Goal: Information Seeking & Learning: Learn about a topic

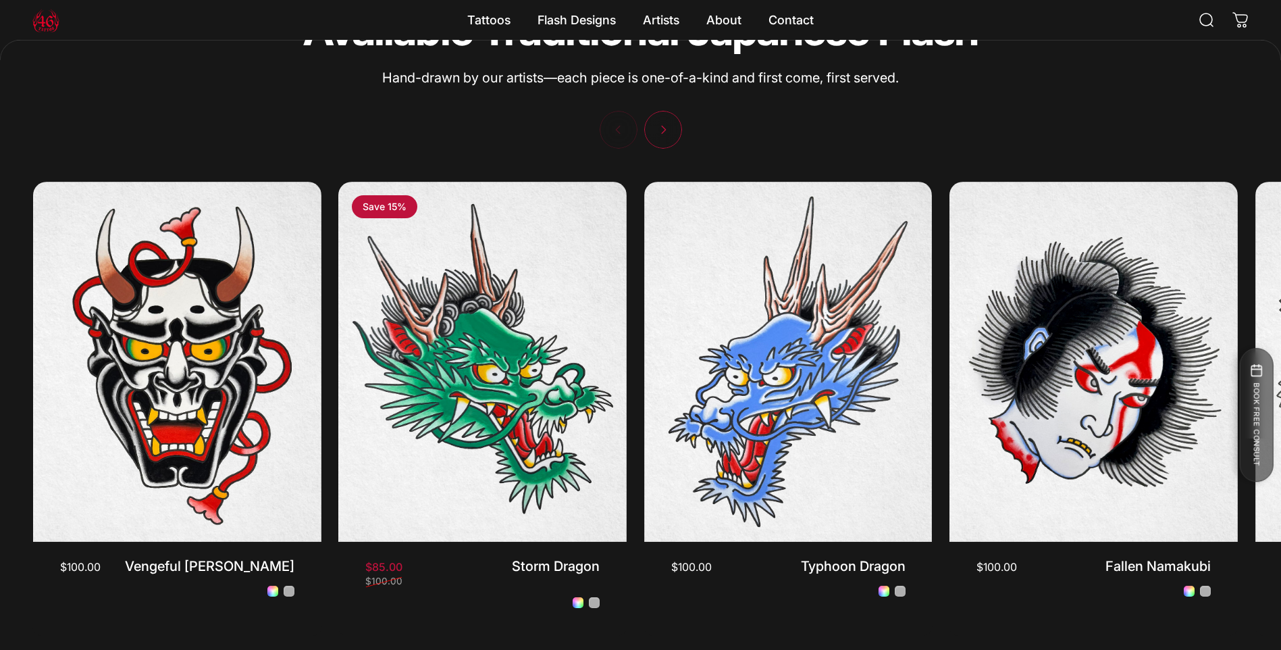
scroll to position [3038, 0]
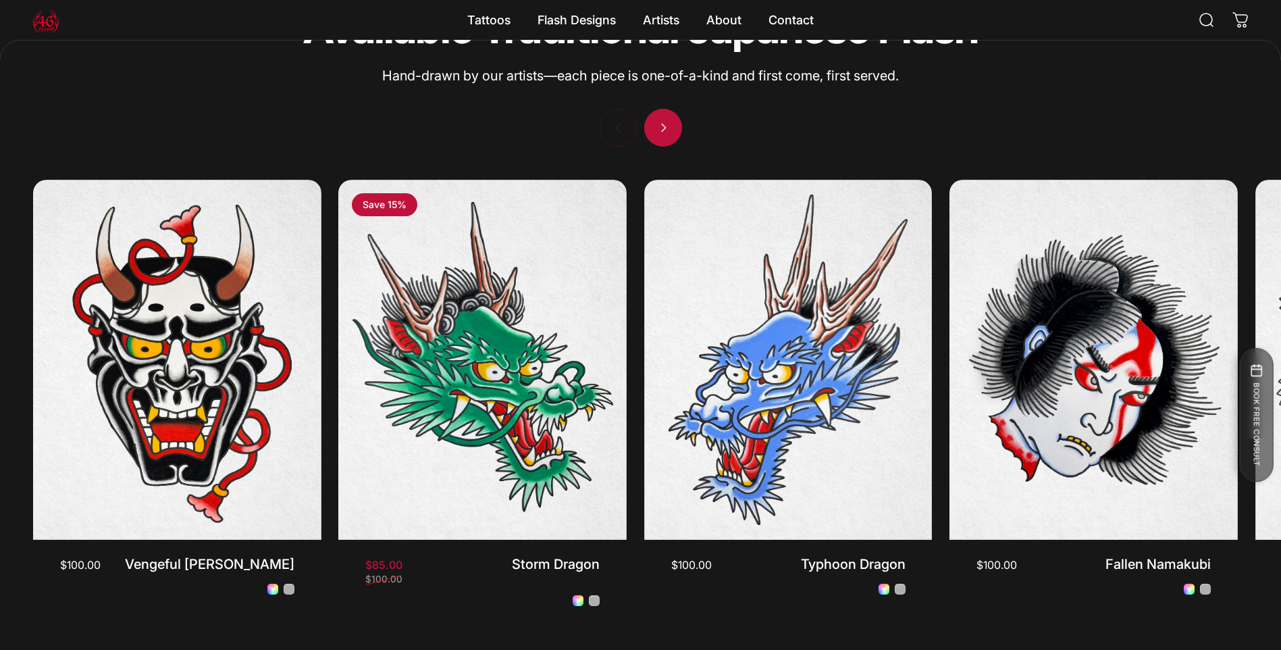
click at [662, 131] on span "Next" at bounding box center [663, 128] width 57 height 76
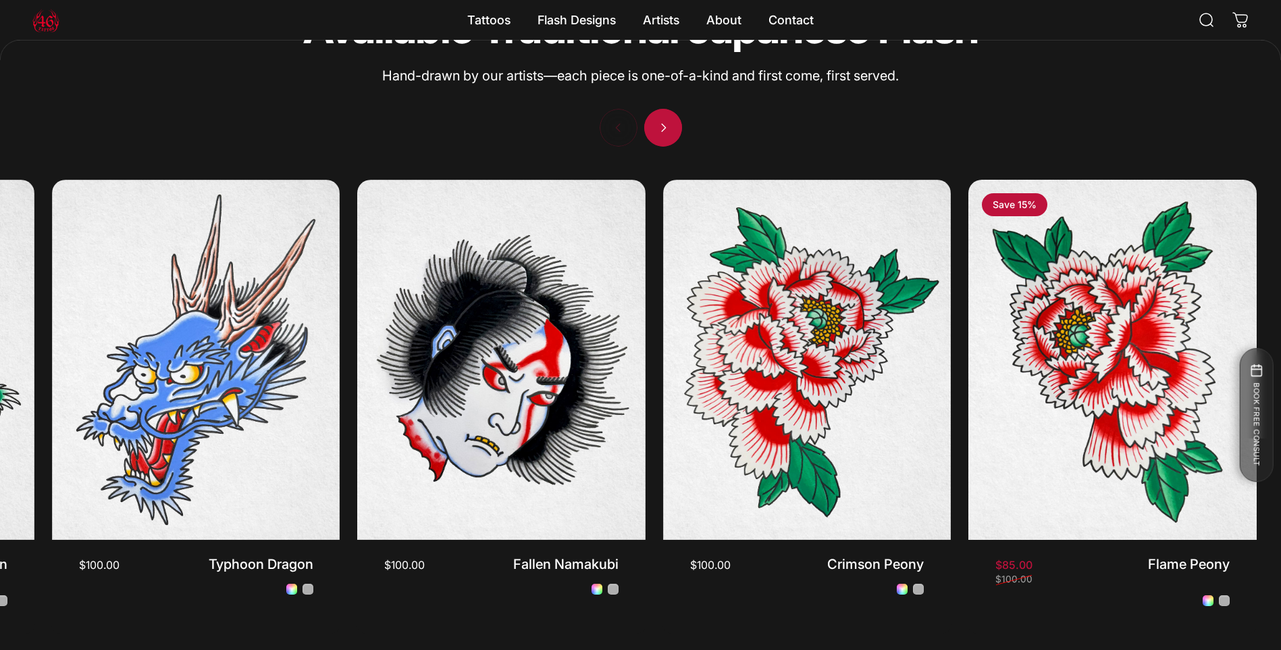
scroll to position [0, 616]
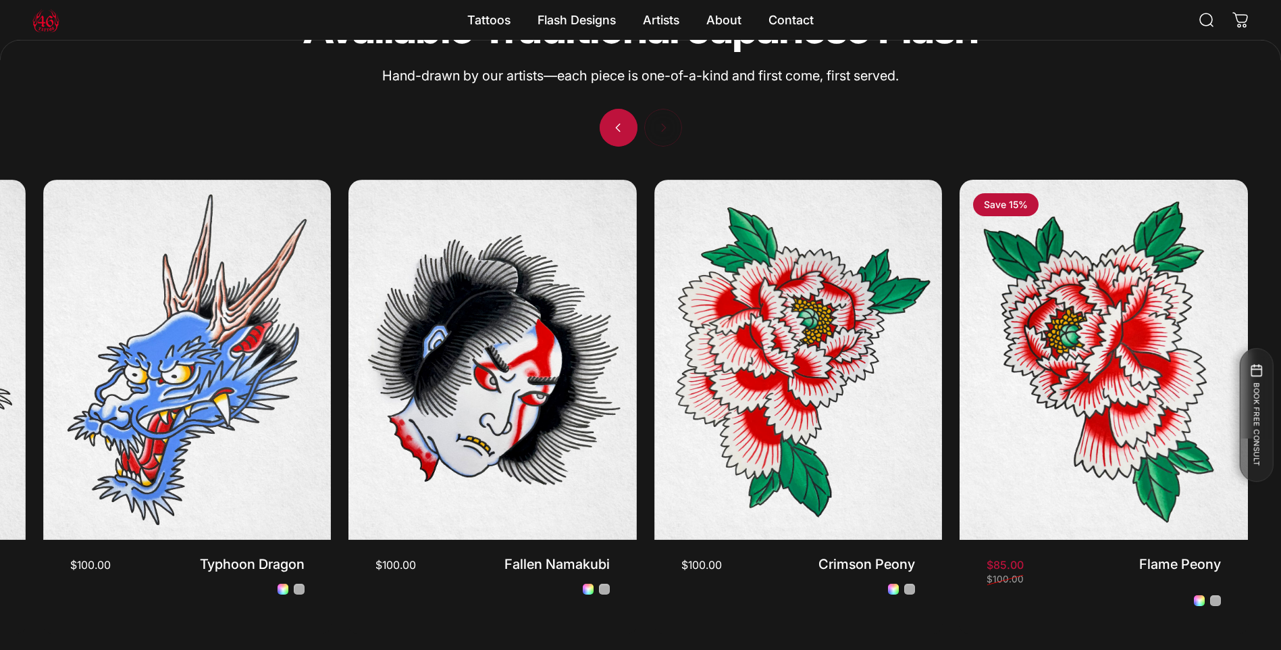
click at [624, 138] on span "Previous" at bounding box center [618, 128] width 57 height 76
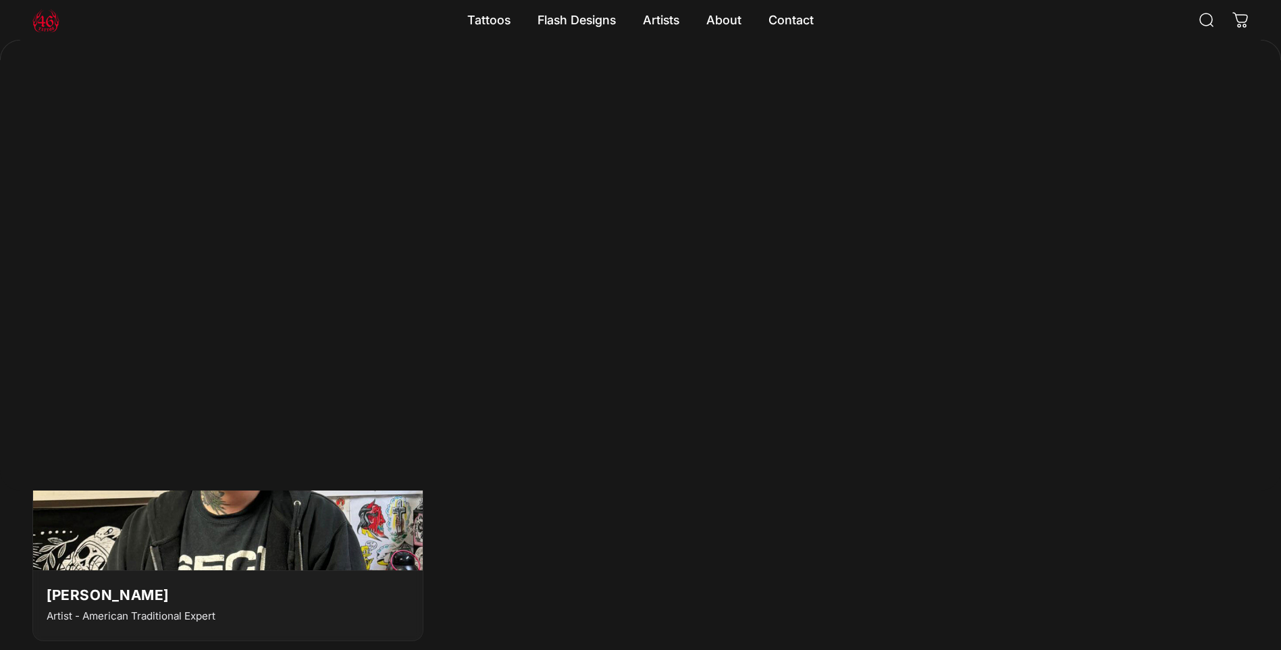
scroll to position [2363, 0]
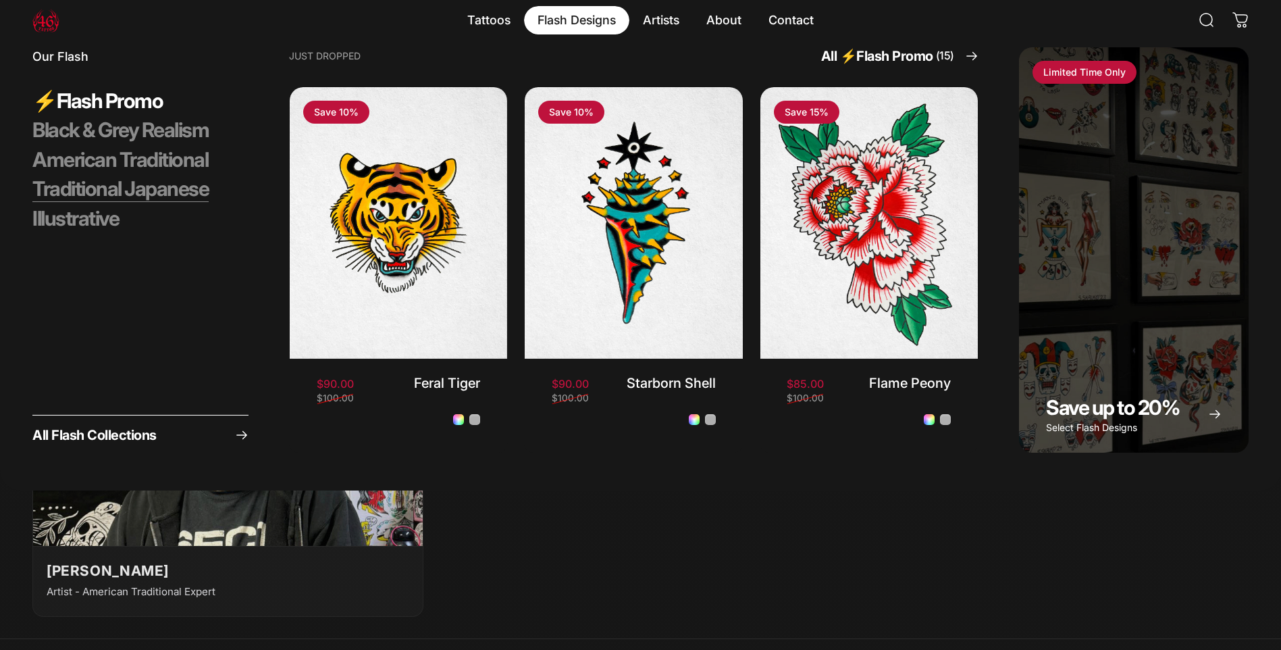
click at [167, 190] on span "Traditional Japanese" at bounding box center [120, 189] width 176 height 26
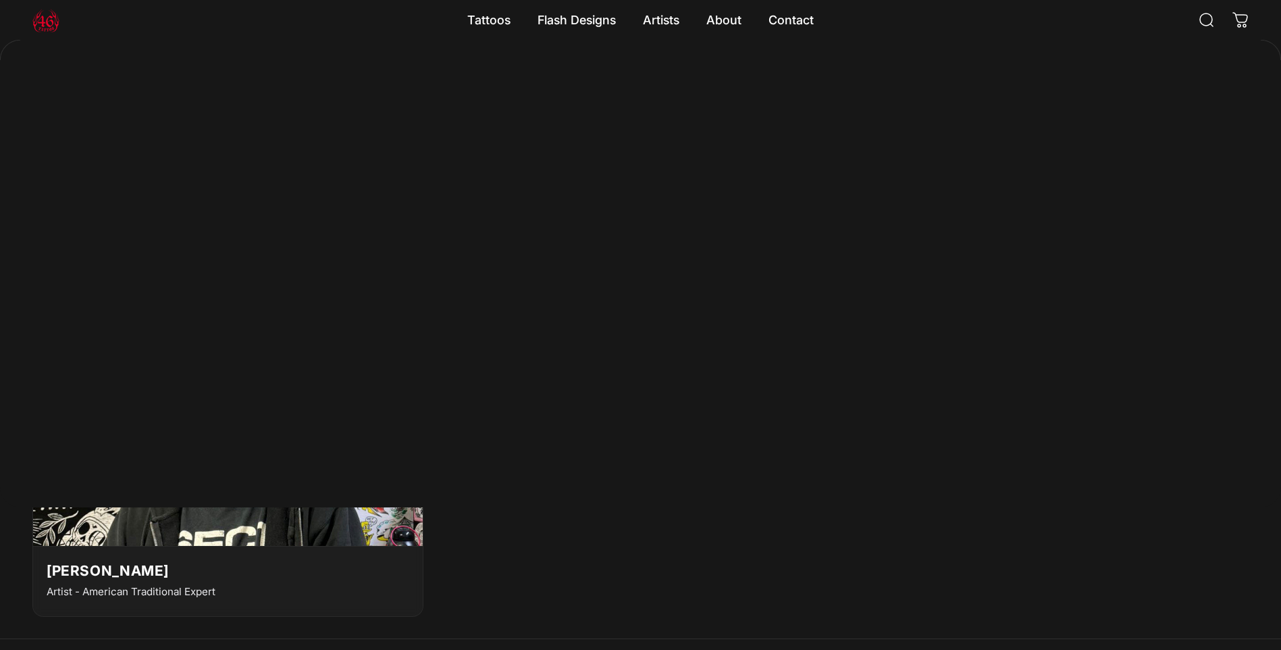
click at [639, 531] on div "Spencer Skalko Artist - American Traditional Expert" at bounding box center [640, 494] width 1216 height 287
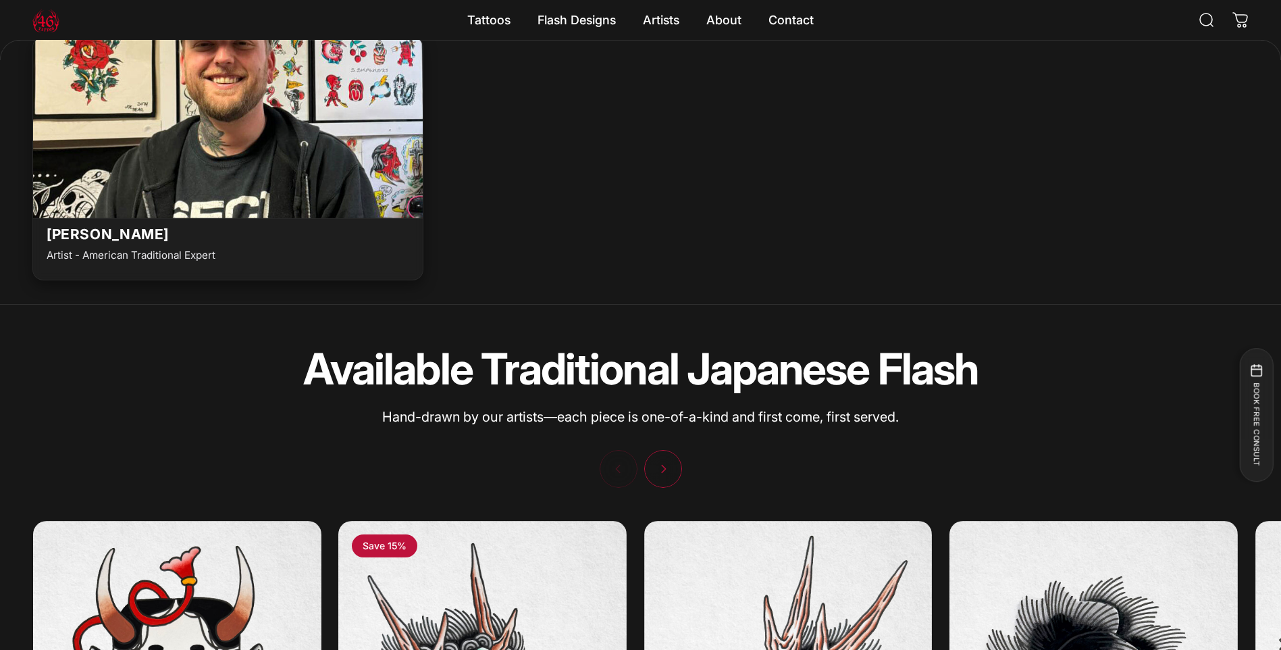
scroll to position [2701, 0]
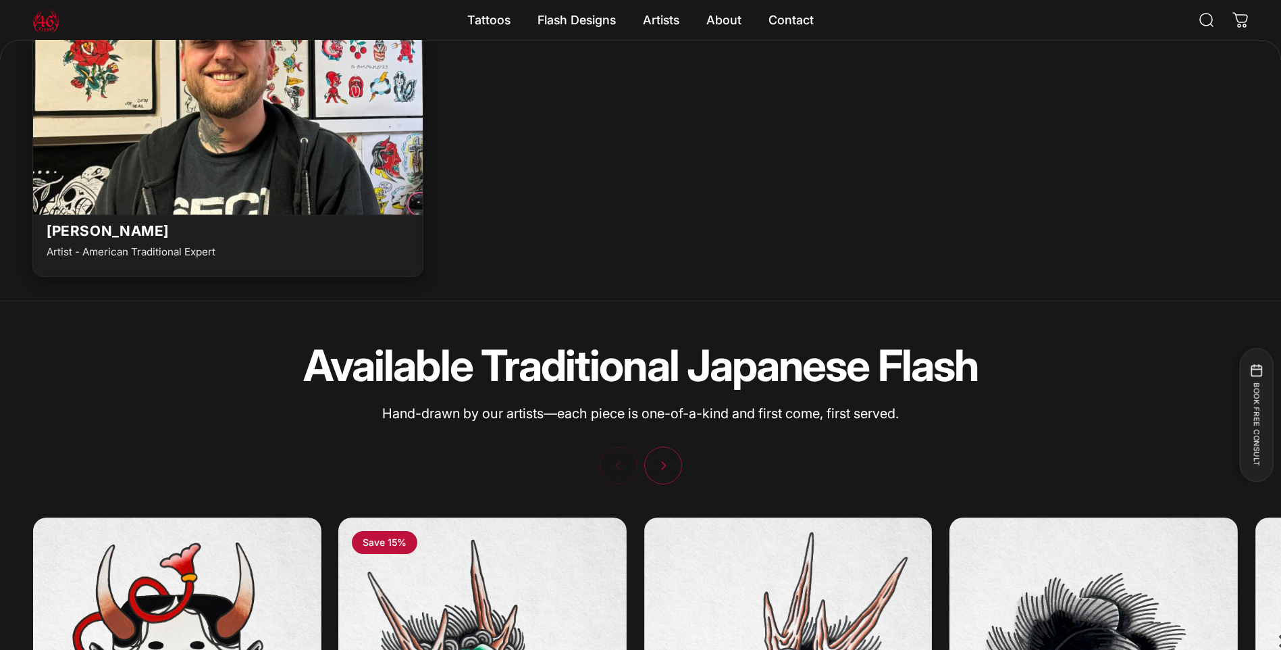
click at [170, 158] on img at bounding box center [228, 121] width 429 height 190
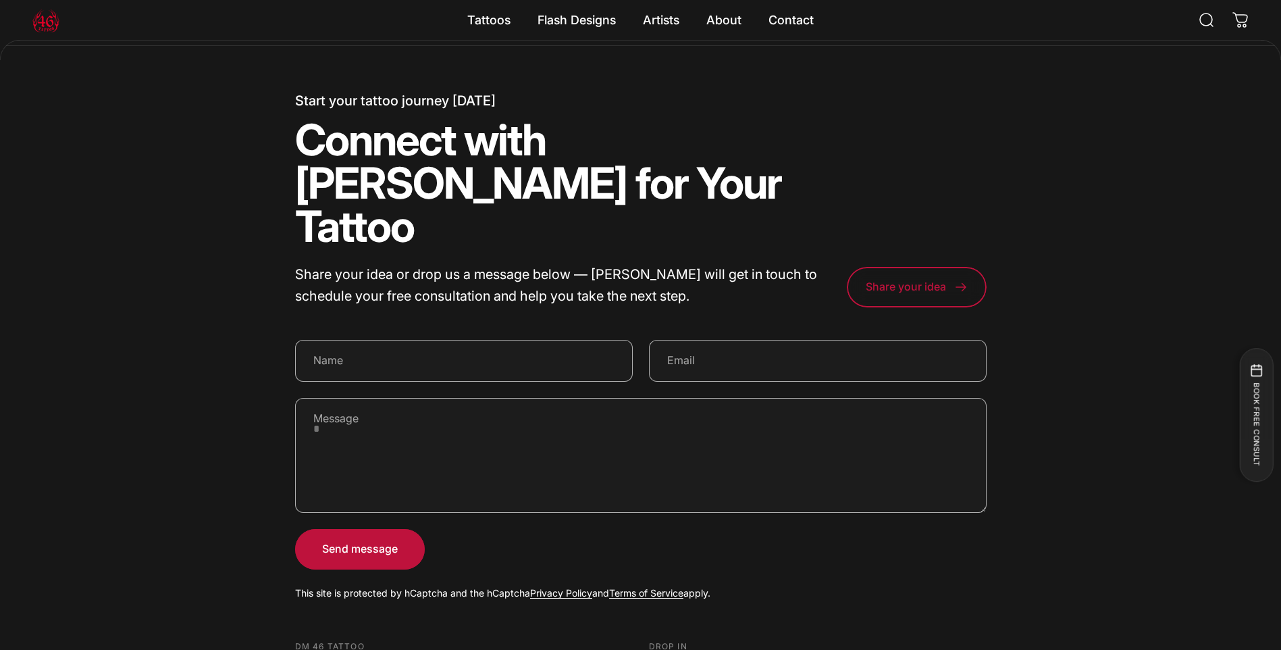
scroll to position [6883, 0]
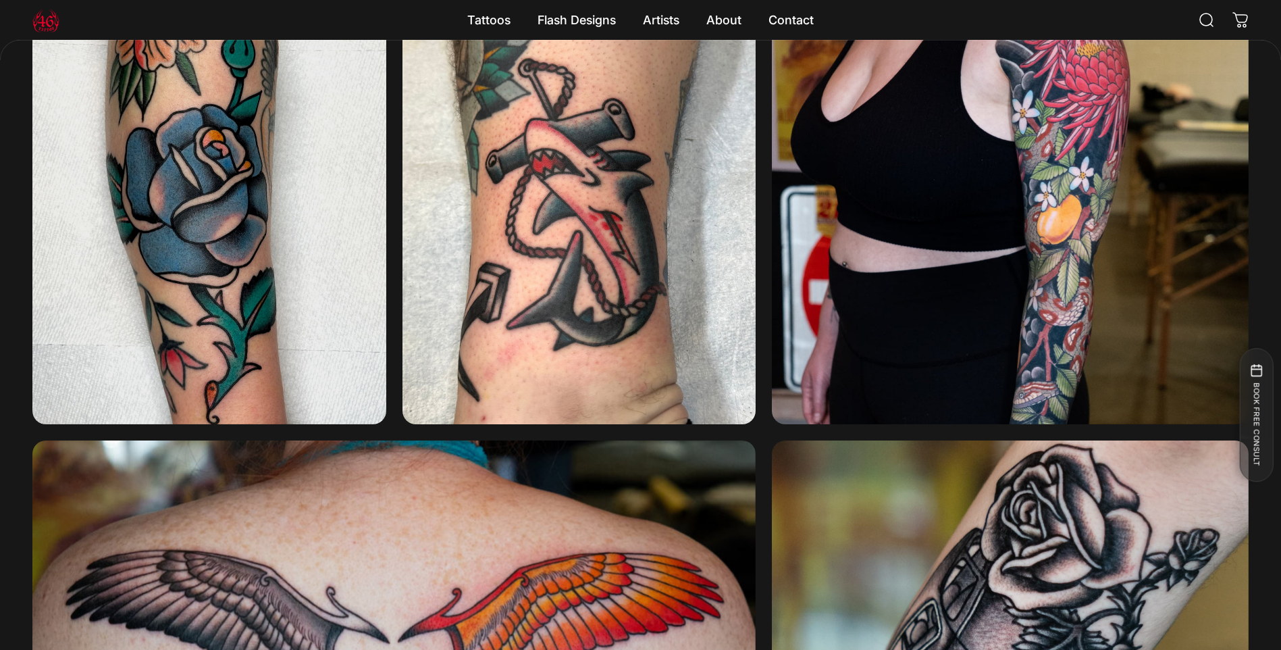
scroll to position [1550, 0]
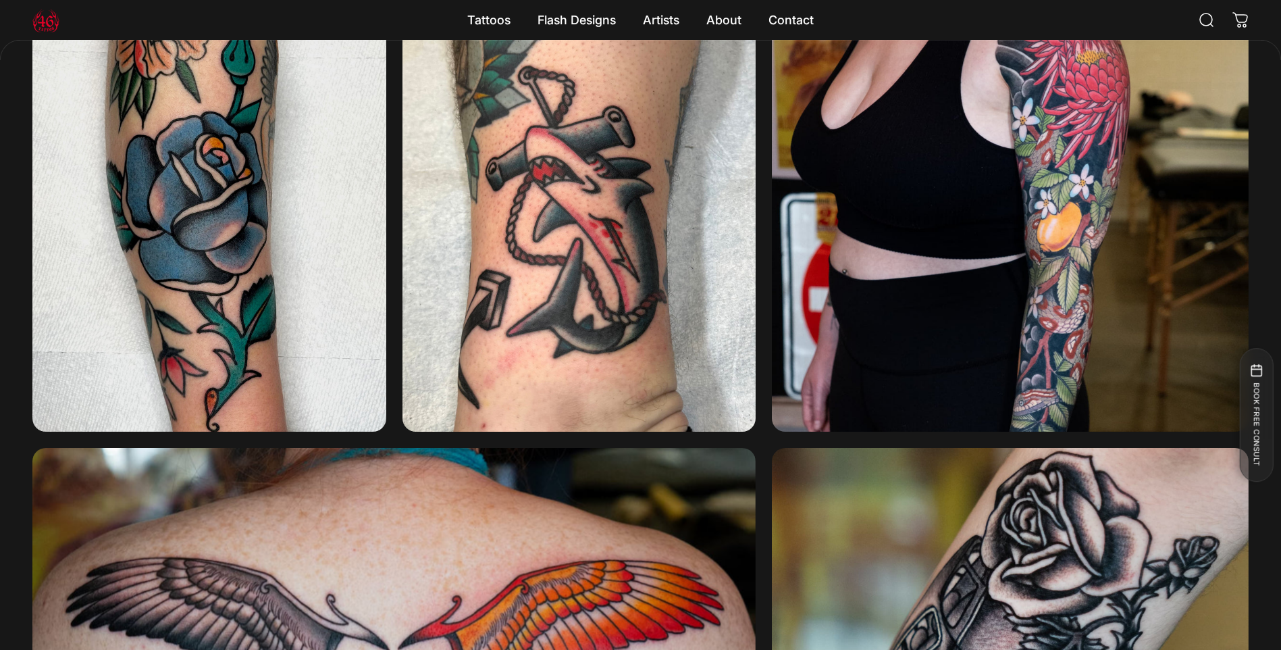
click at [1103, 288] on img at bounding box center [1010, 220] width 477 height 421
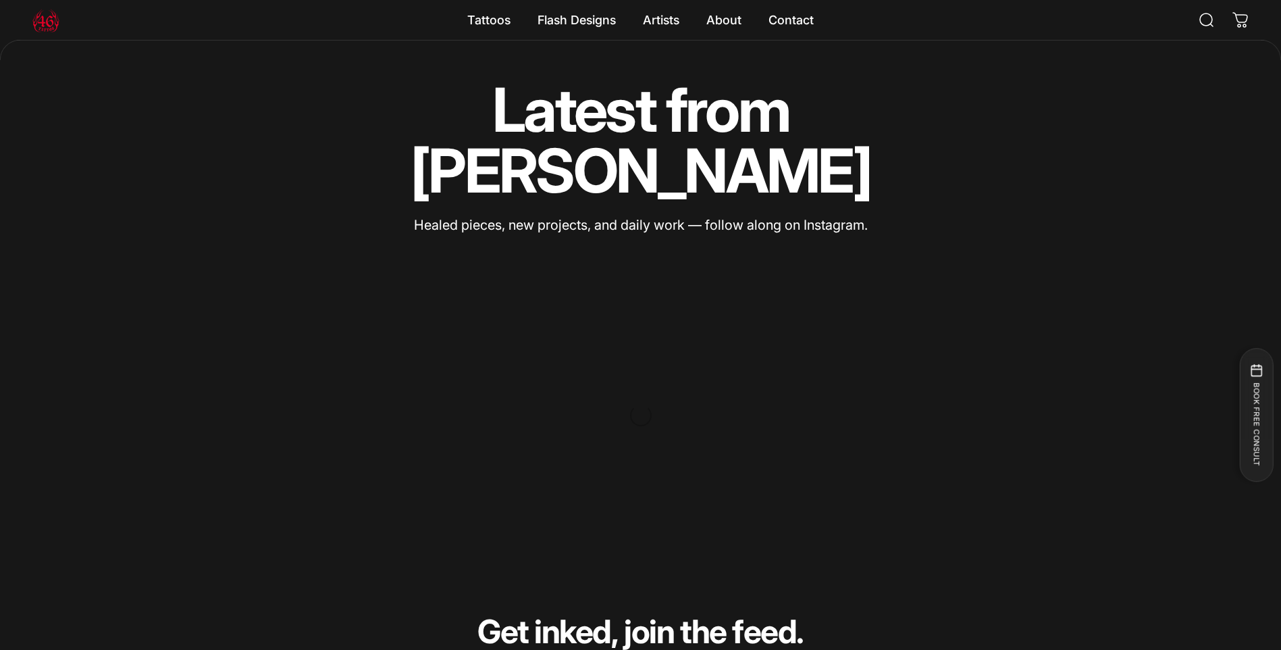
scroll to position [3305, 0]
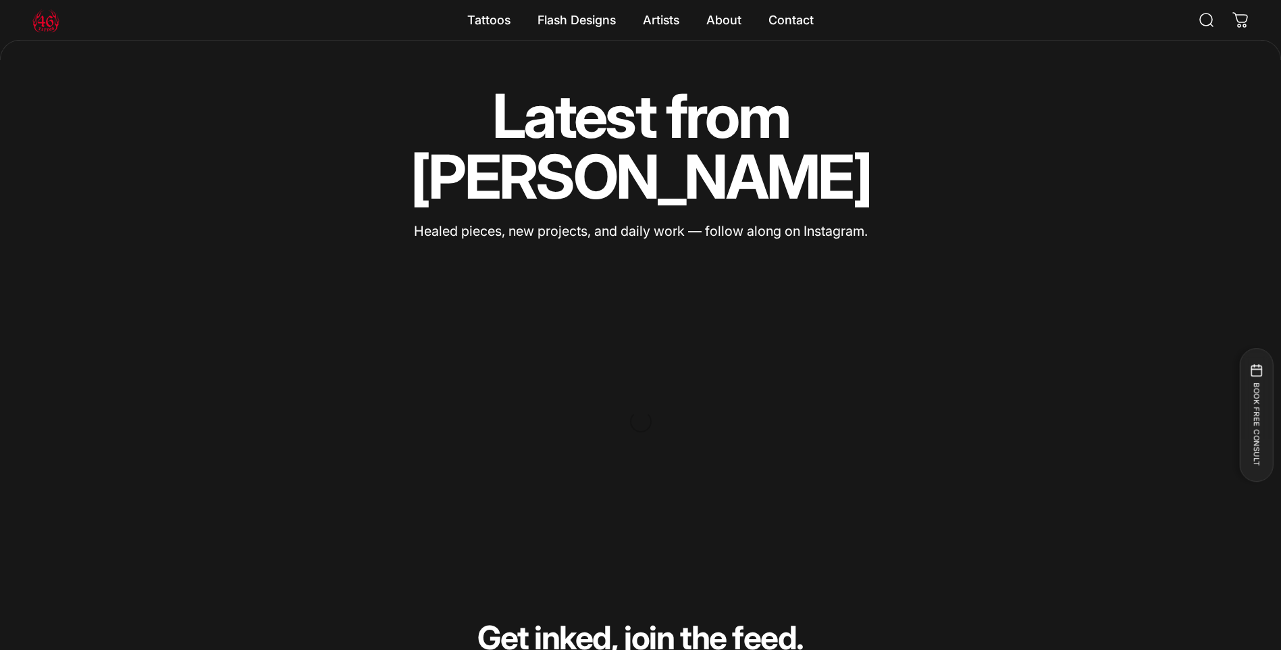
click at [768, 221] on p "Healed pieces, new projects, and daily work — follow along on Instagram." at bounding box center [640, 232] width 691 height 22
click at [559, 321] on div at bounding box center [640, 421] width 1216 height 304
click at [701, 406] on div at bounding box center [640, 421] width 1216 height 304
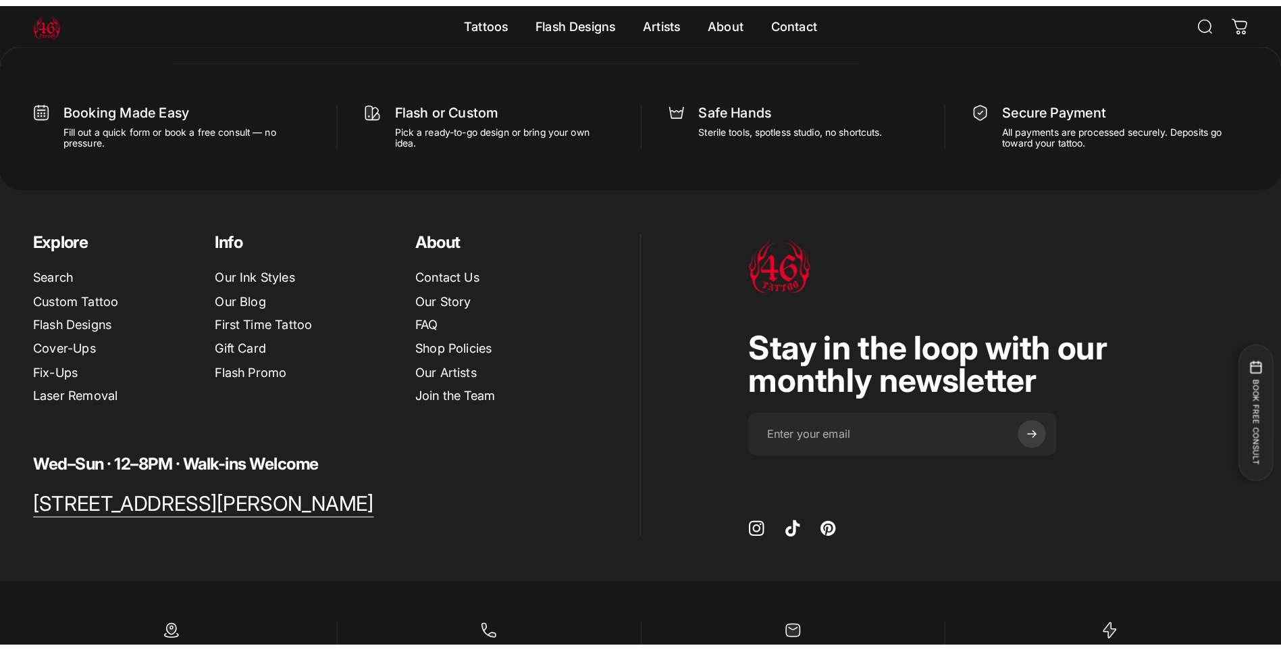
scroll to position [7593, 0]
